Goal: Information Seeking & Learning: Learn about a topic

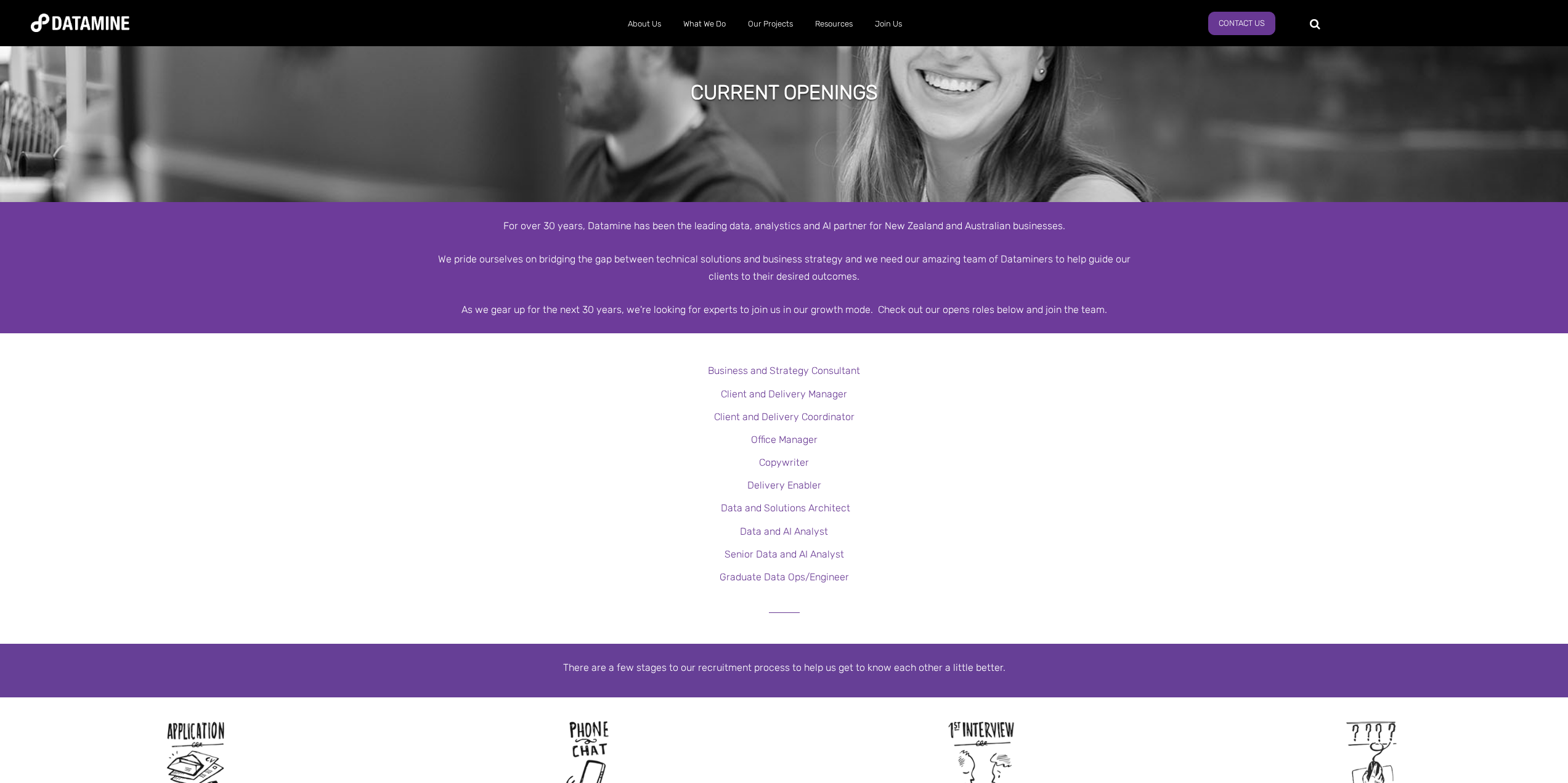
scroll to position [62, 0]
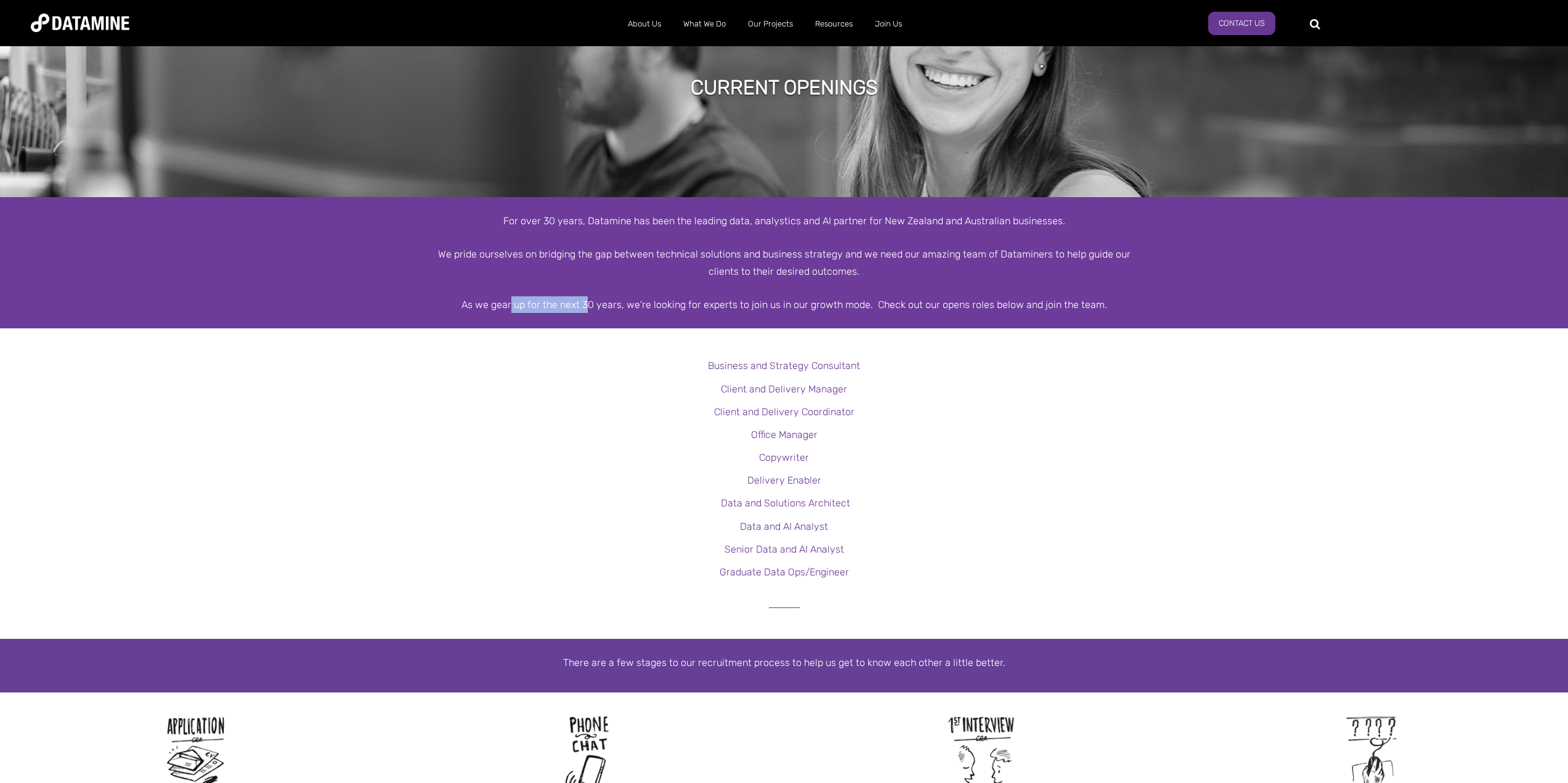
drag, startPoint x: 516, startPoint y: 305, endPoint x: 589, endPoint y: 303, distance: 73.0
click at [589, 303] on div "As we gear up for the next 30 years, we're looking for experts to join us in ou…" at bounding box center [784, 305] width 702 height 16
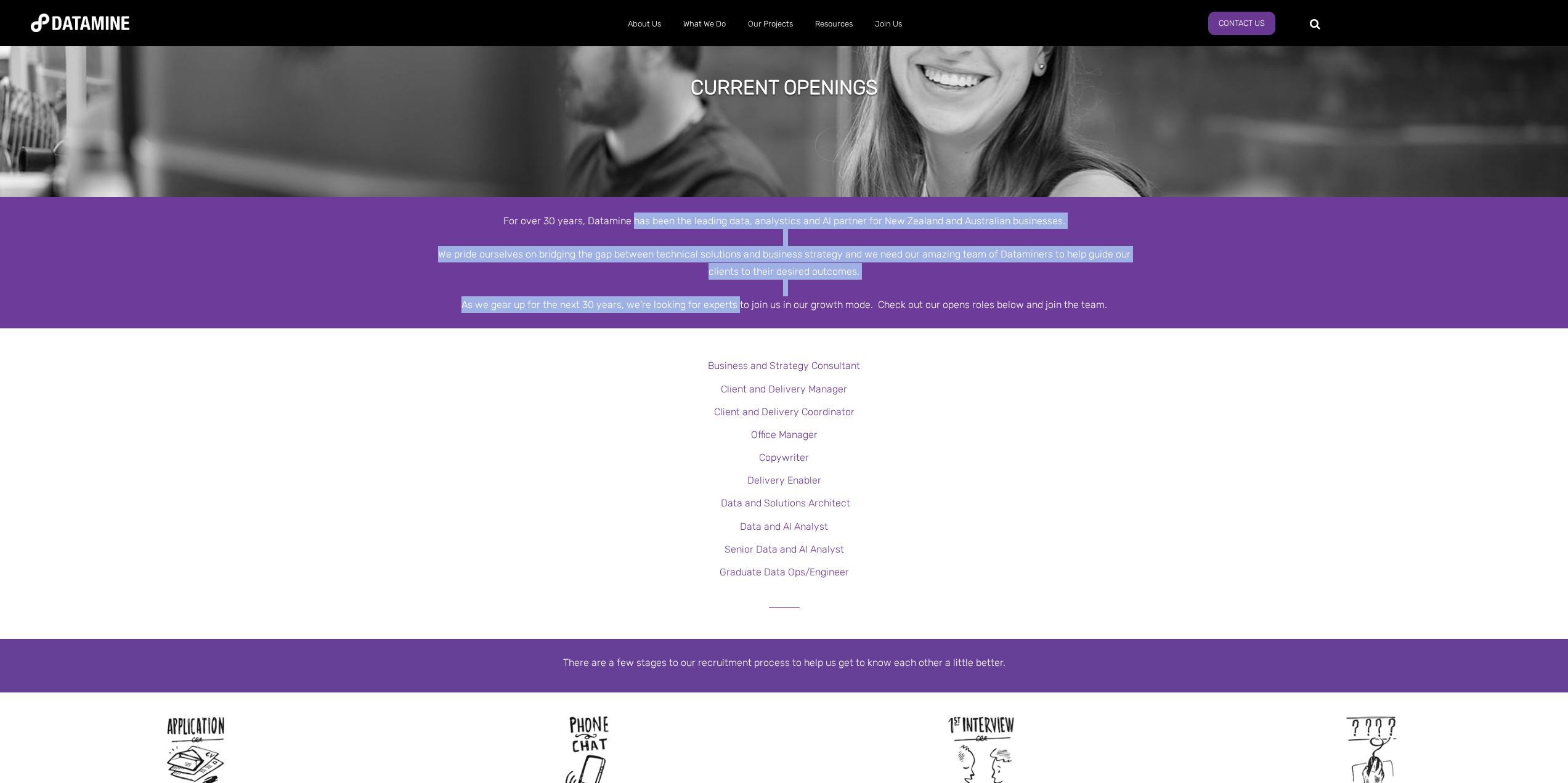
drag, startPoint x: 635, startPoint y: 216, endPoint x: 739, endPoint y: 302, distance: 135.0
click at [739, 302] on div "For over 30 years, Datamine has been the leading data, analystics and AI partne…" at bounding box center [784, 263] width 702 height 100
click at [739, 302] on div "As we gear up for the next 30 years, we're looking for experts to join us in ou…" at bounding box center [784, 305] width 702 height 16
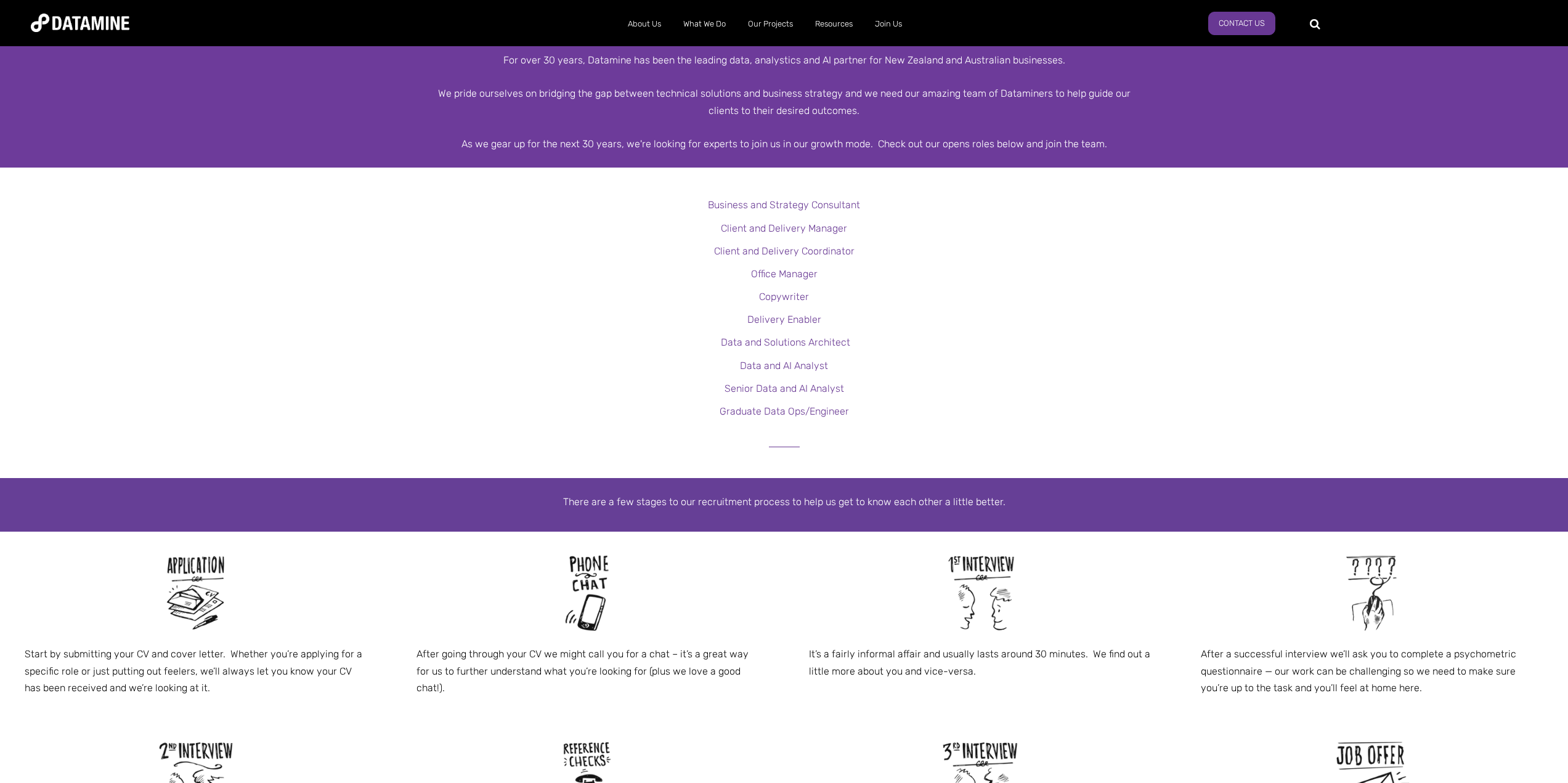
scroll to position [246, 0]
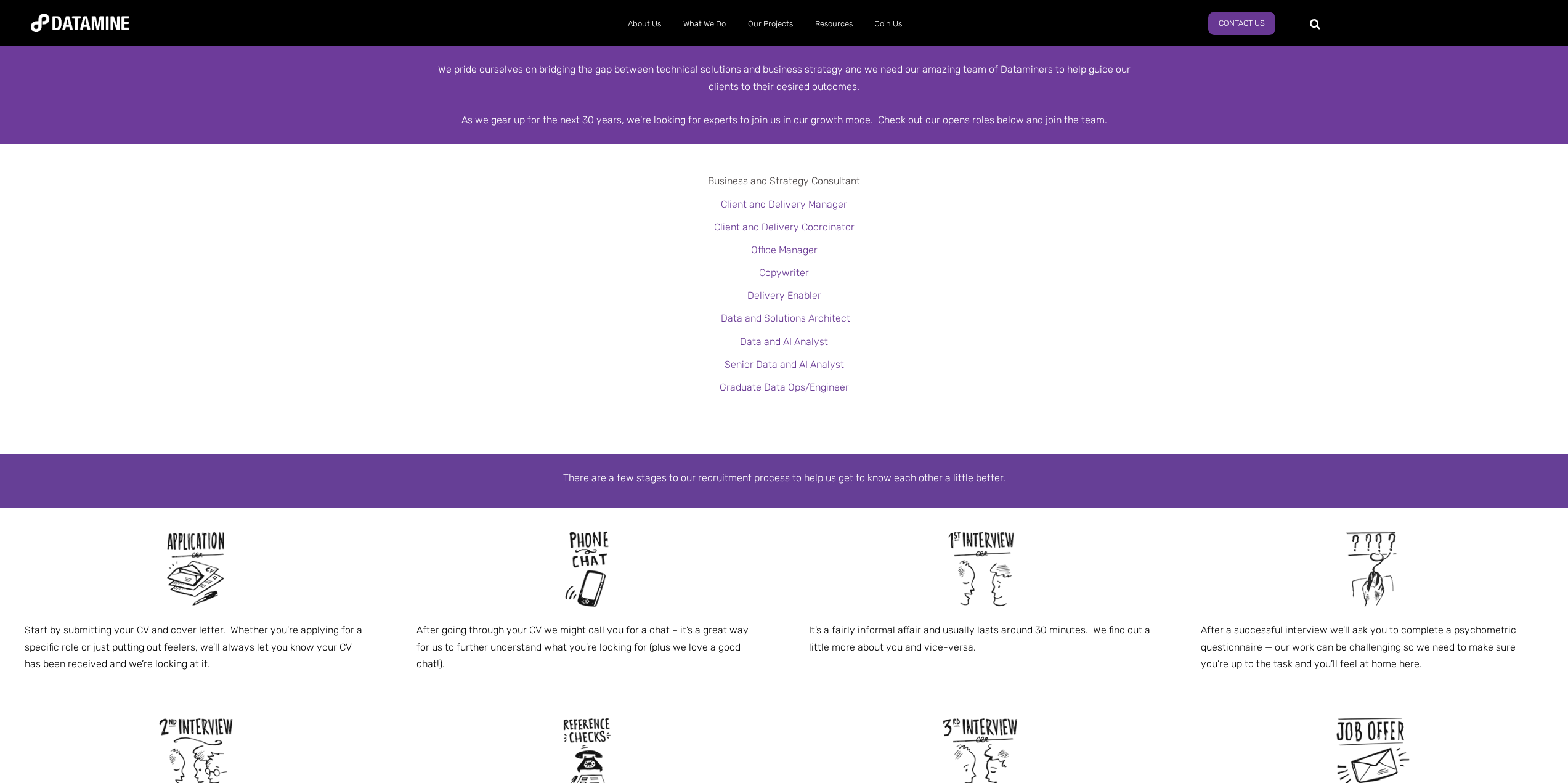
click at [782, 180] on link "Business and Strategy Consultant" at bounding box center [783, 180] width 152 height 12
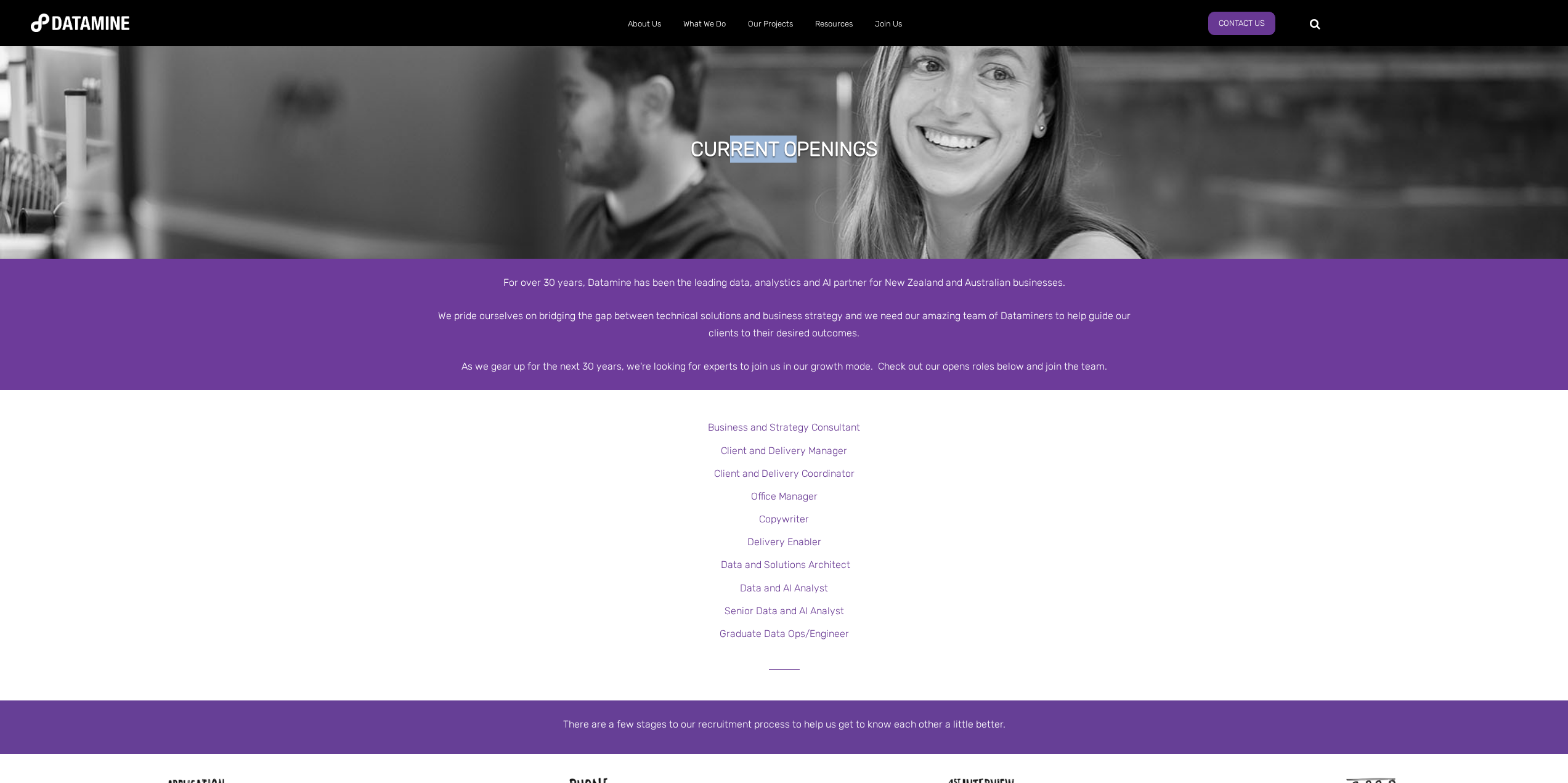
drag, startPoint x: 736, startPoint y: 145, endPoint x: 804, endPoint y: 148, distance: 68.1
click at [803, 148] on h1 "Current Openings" at bounding box center [784, 149] width 187 height 27
click at [804, 148] on h1 "Current Openings" at bounding box center [784, 149] width 187 height 27
